Goal: Information Seeking & Learning: Learn about a topic

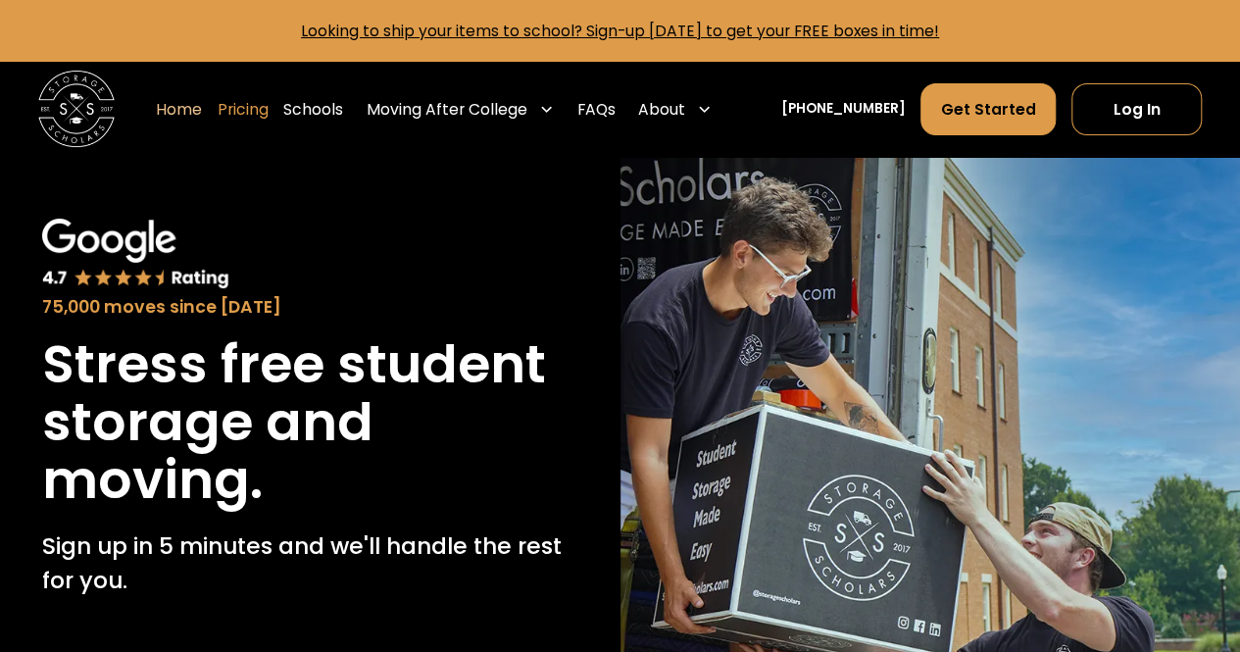
click at [262, 111] on link "Pricing" at bounding box center [243, 109] width 51 height 54
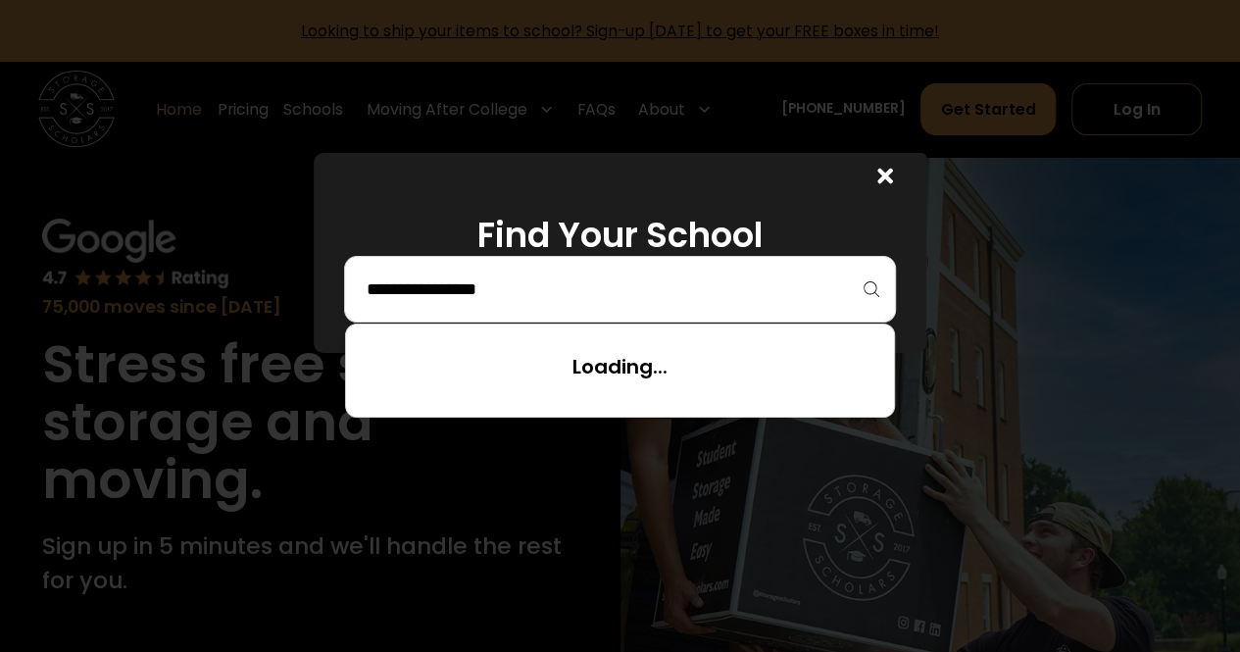
click at [437, 282] on input "search" at bounding box center [620, 289] width 511 height 33
type input "********"
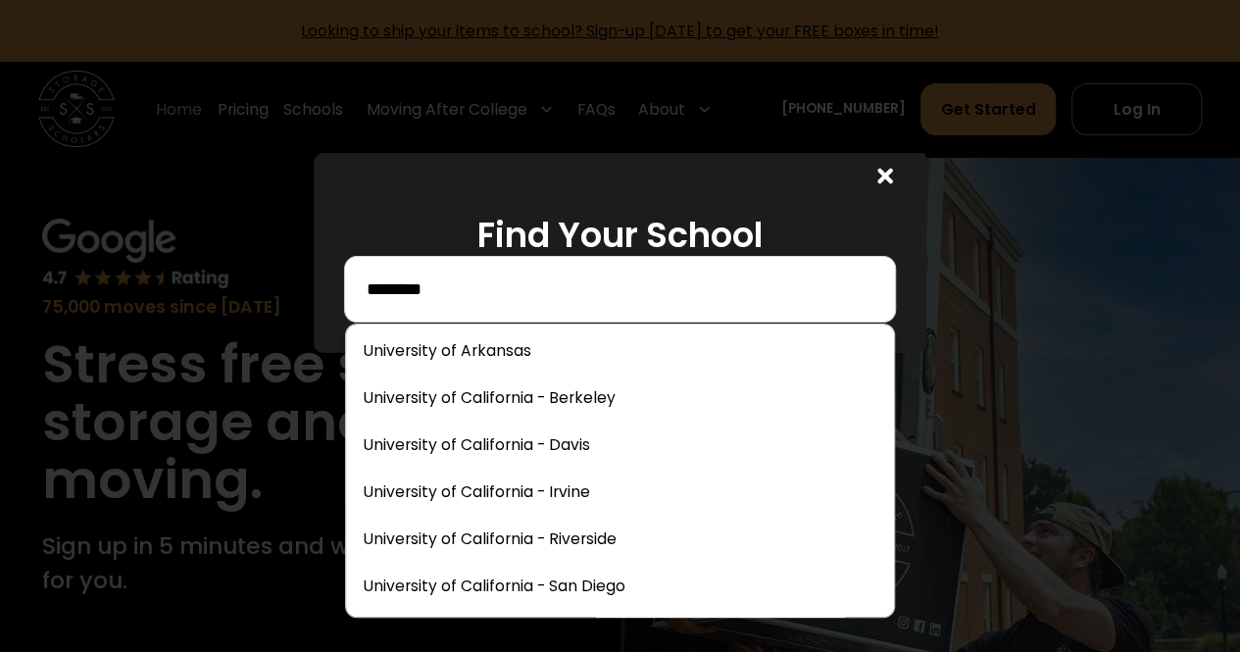
scroll to position [8839, 0]
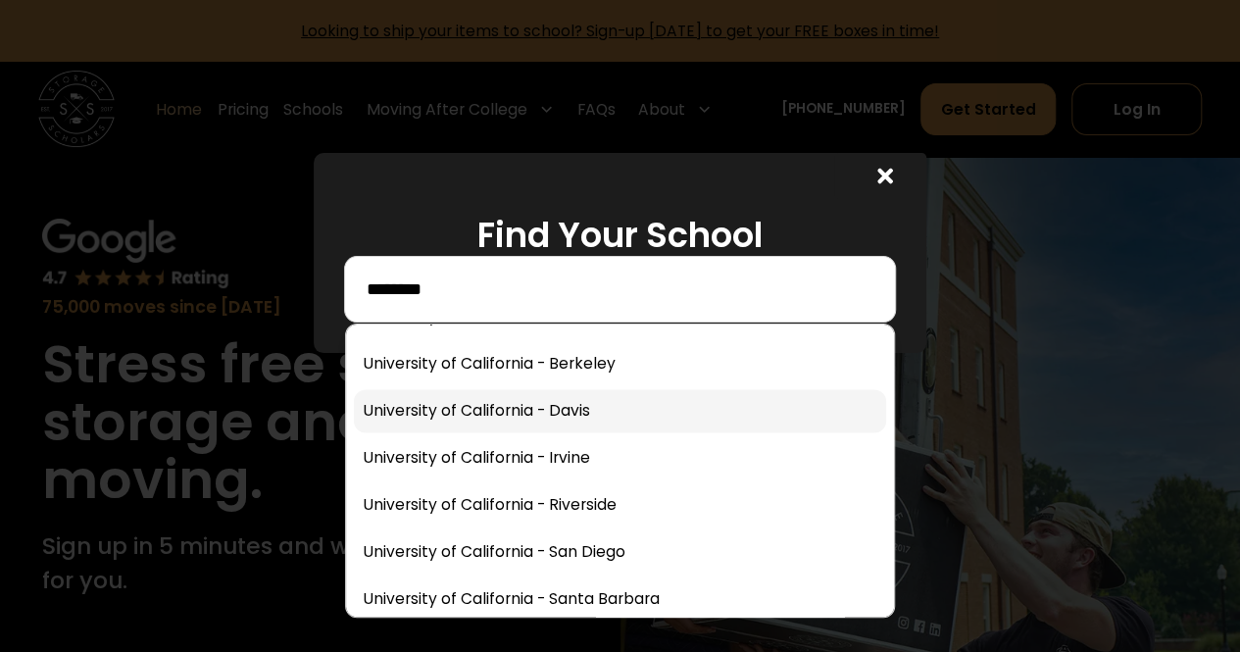
click at [561, 407] on link at bounding box center [620, 410] width 532 height 43
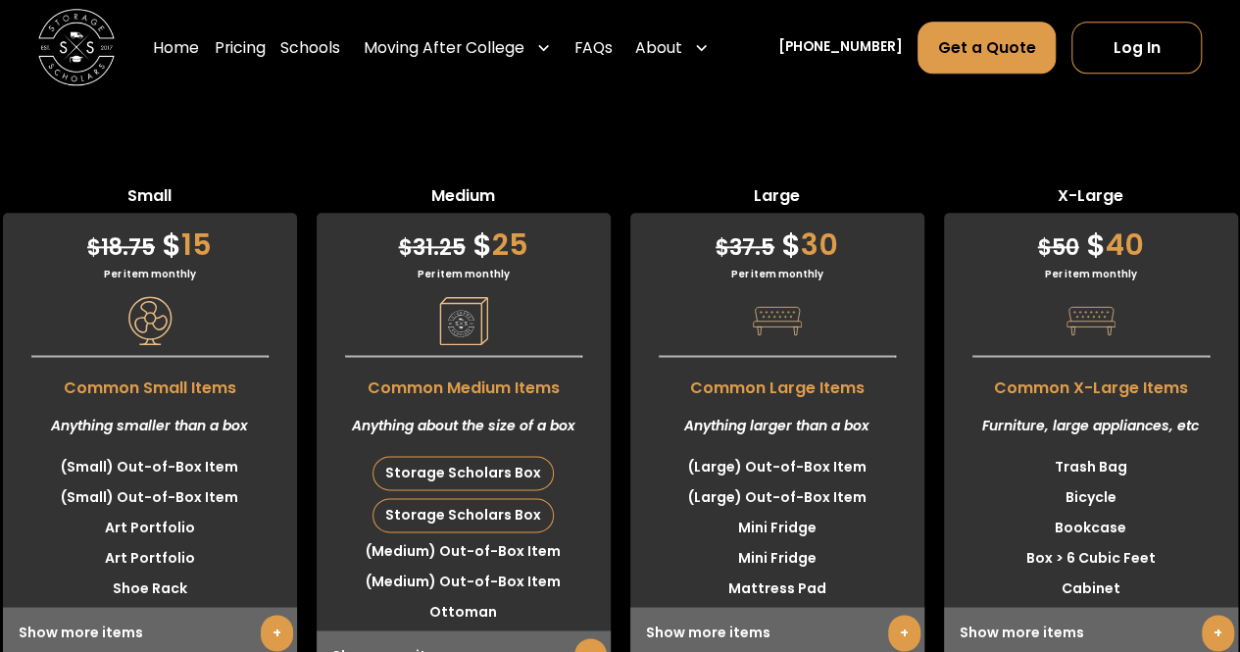
scroll to position [4790, 0]
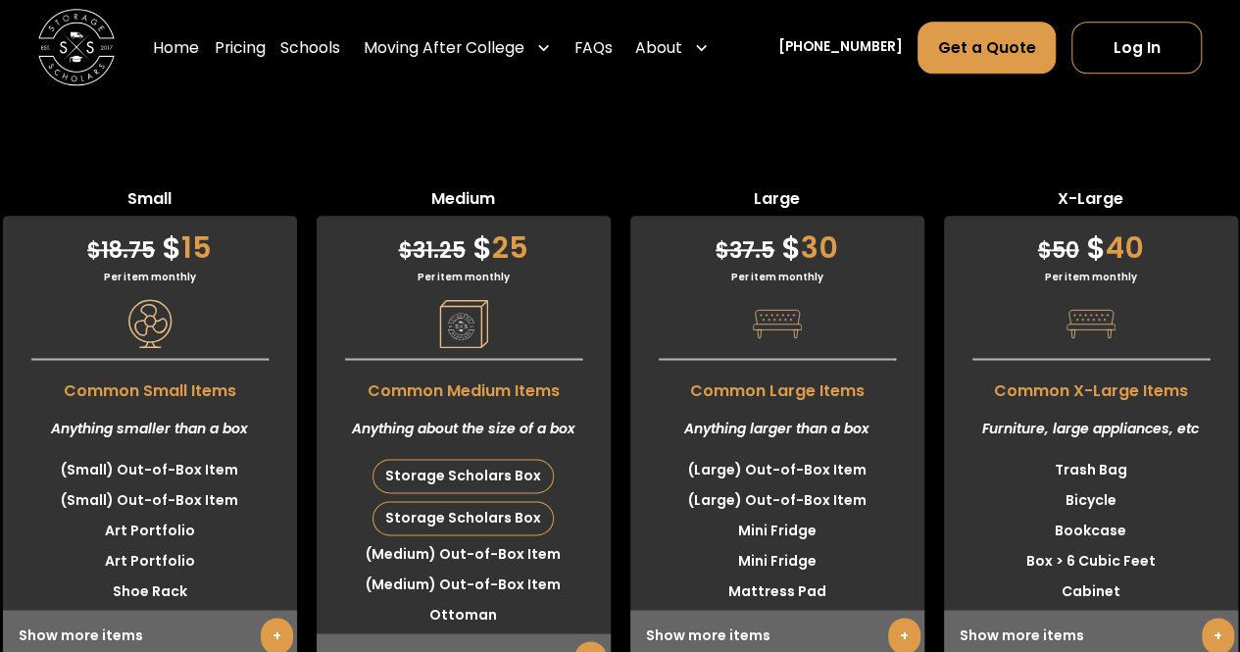
click at [555, 633] on div "Show more items +" at bounding box center [464, 659] width 294 height 52
click at [595, 641] on link "+" at bounding box center [590, 659] width 32 height 36
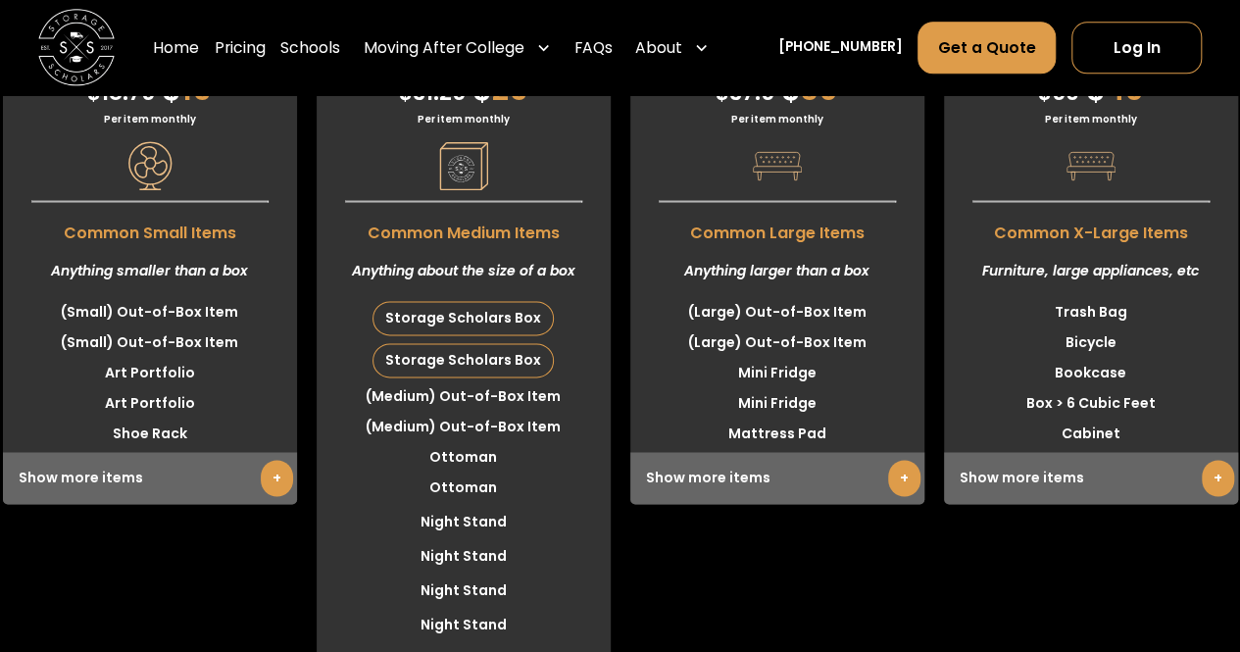
scroll to position [4950, 0]
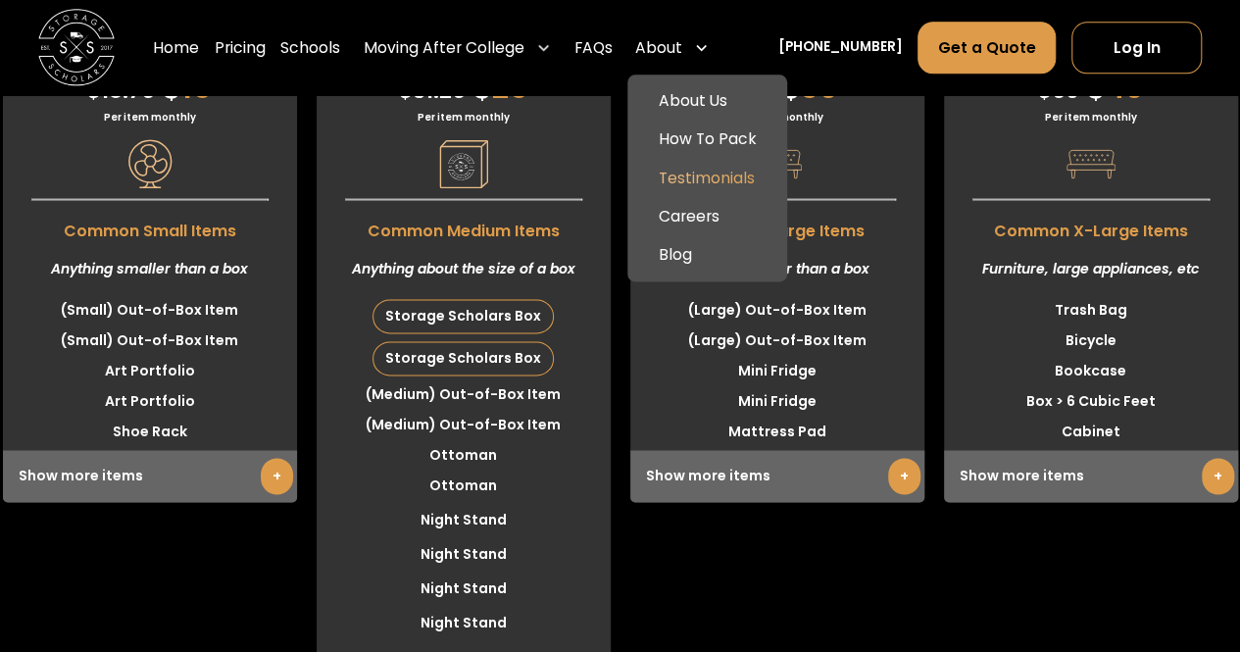
click at [714, 170] on link "Testimonials" at bounding box center [707, 178] width 144 height 38
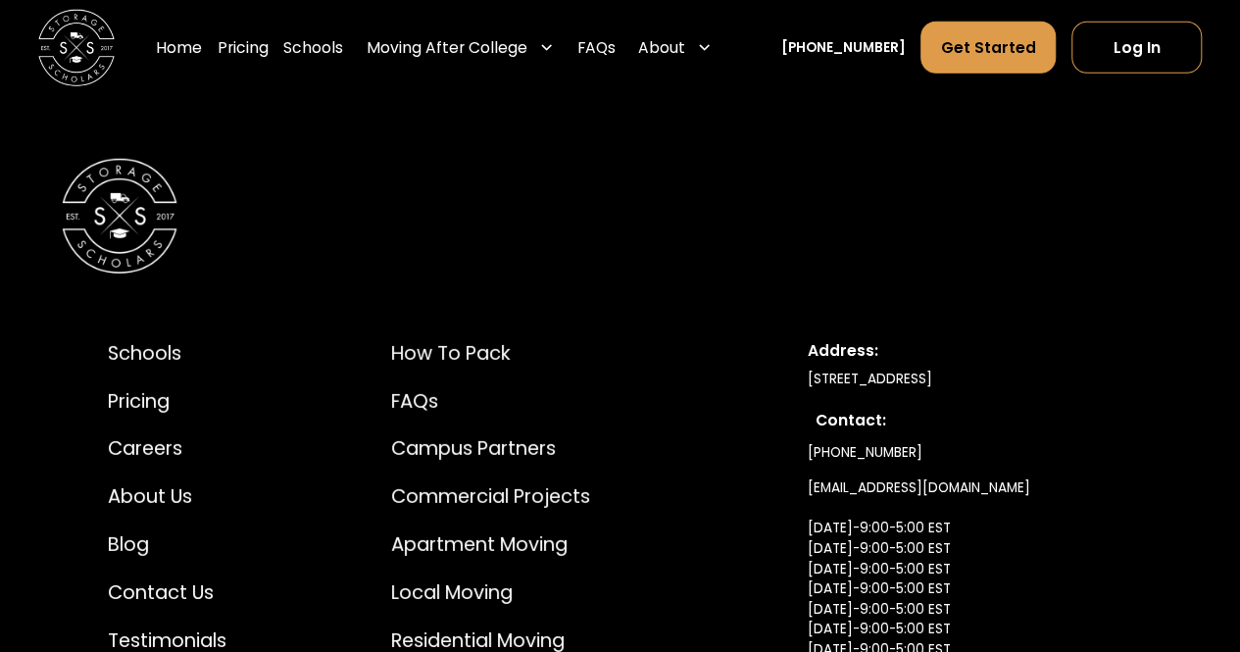
scroll to position [10144, 0]
